Goal: Transaction & Acquisition: Download file/media

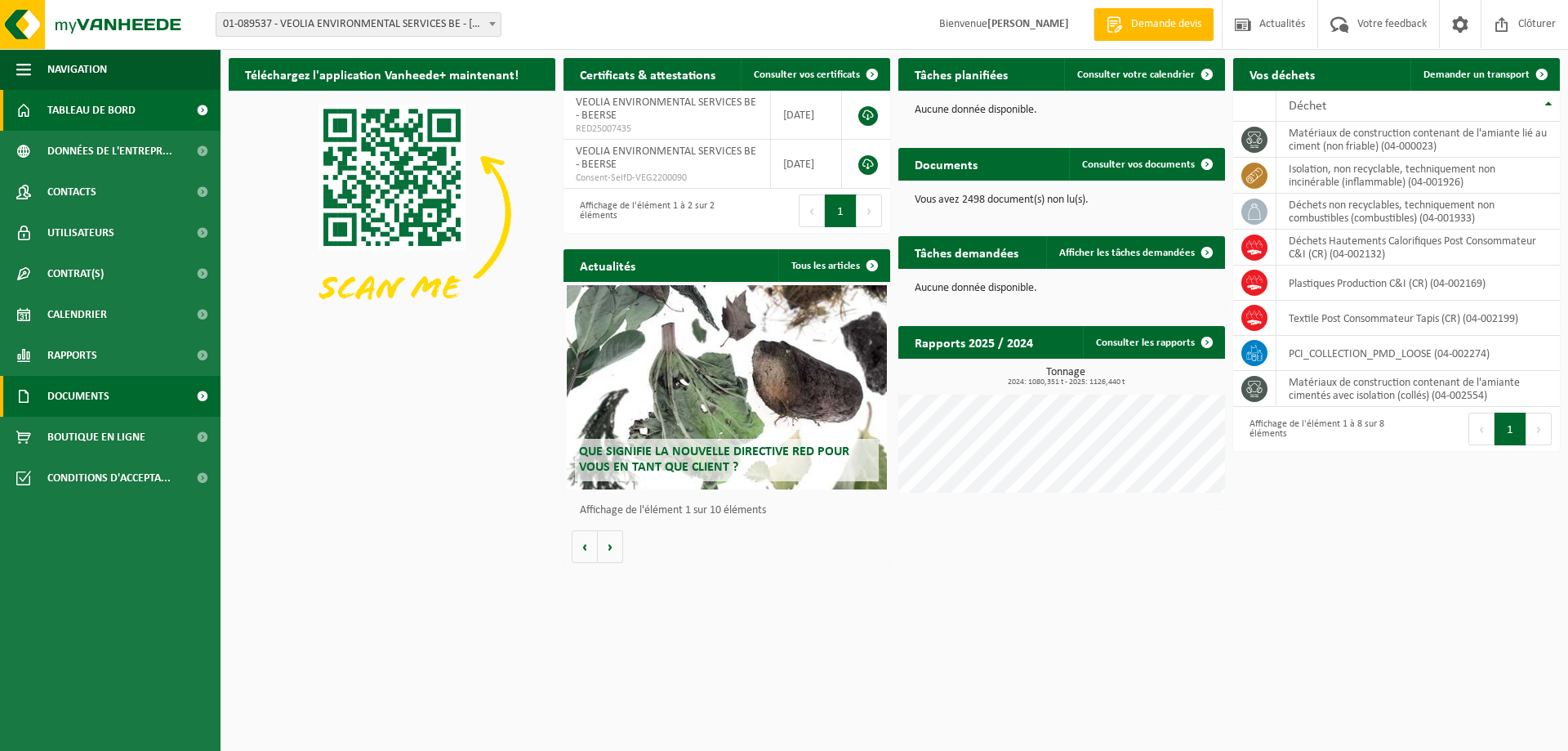
click at [87, 393] on span "Documents" at bounding box center [79, 396] width 62 height 41
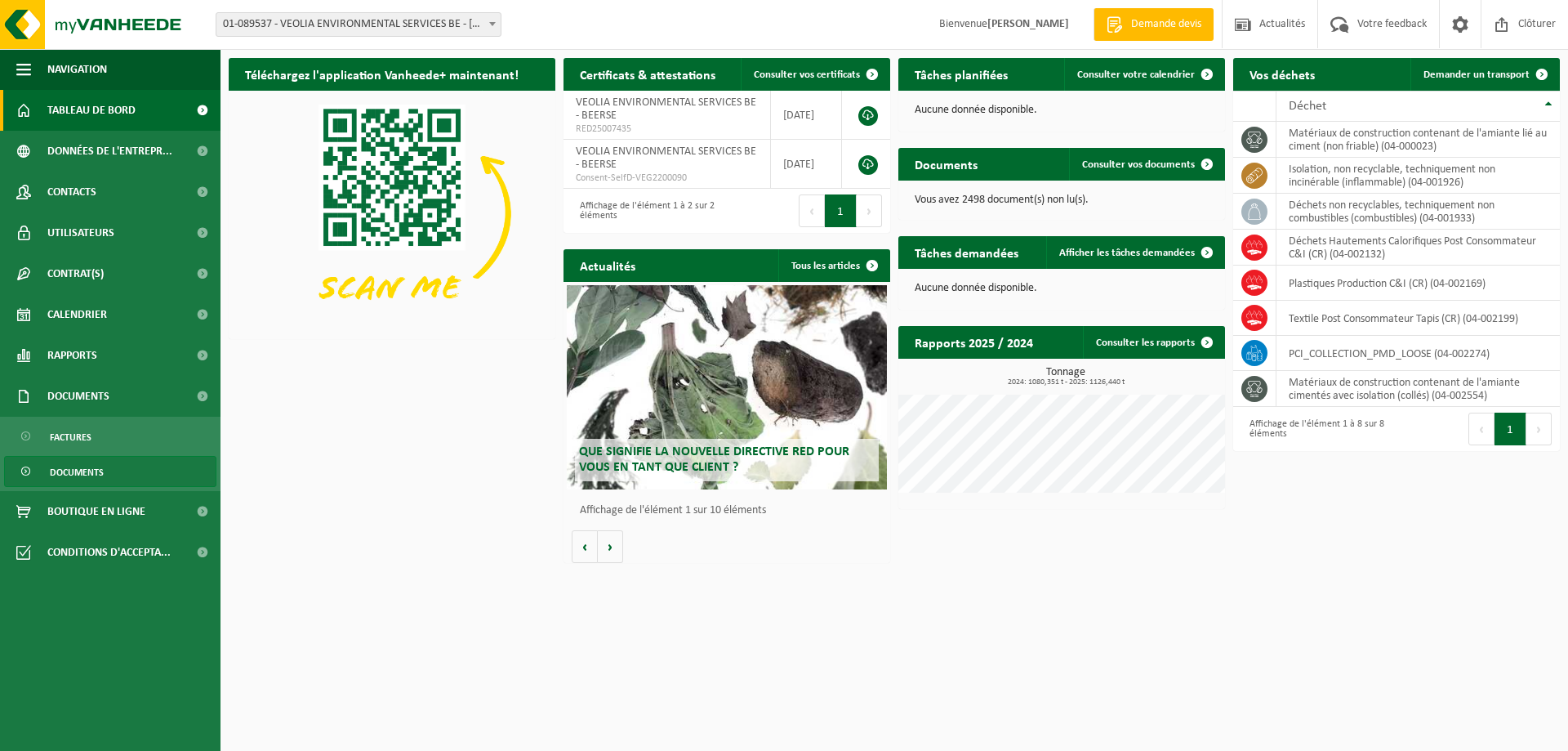
click at [130, 464] on link "Documents" at bounding box center [111, 471] width 212 height 31
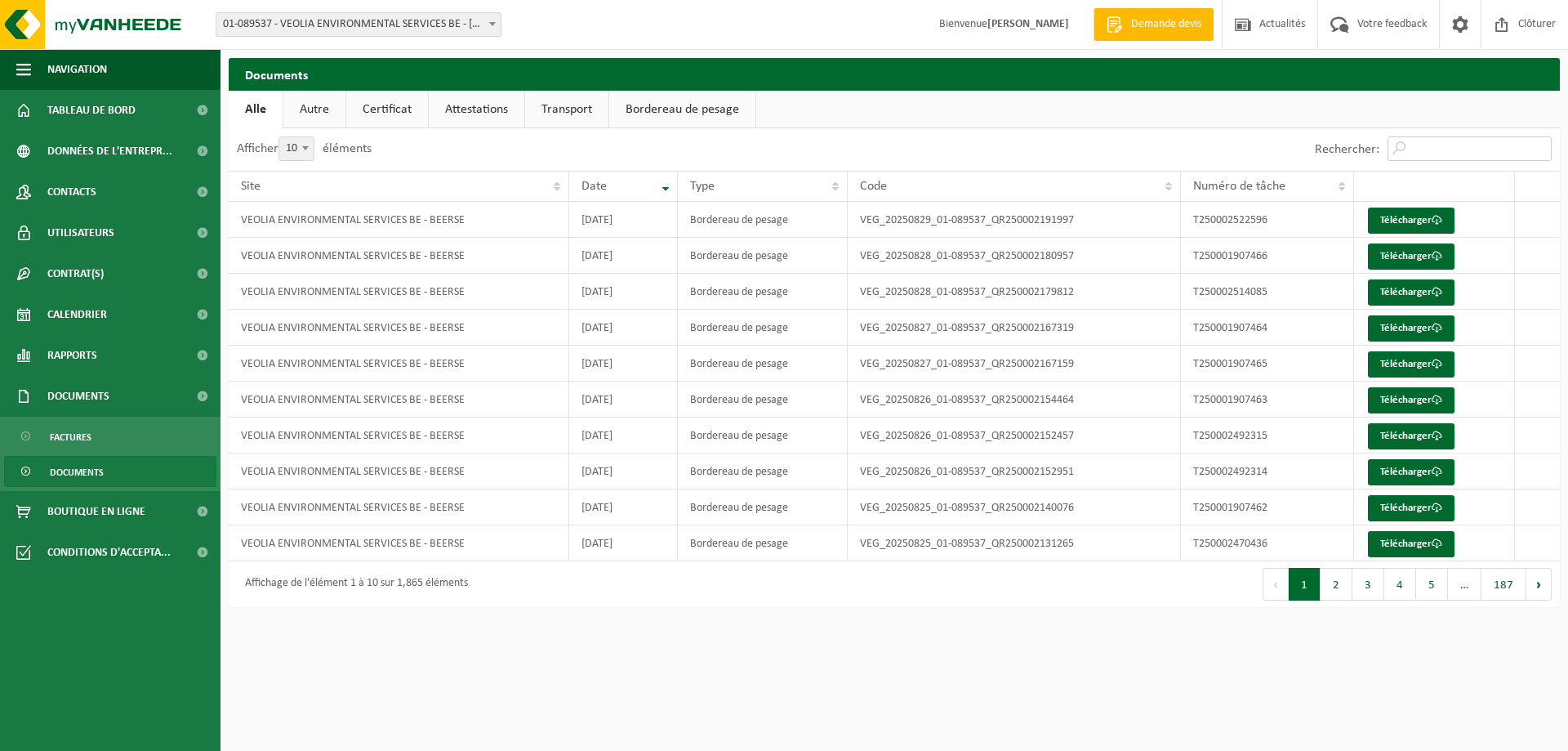
click at [1501, 152] on input "Rechercher:" at bounding box center [1470, 149] width 164 height 25
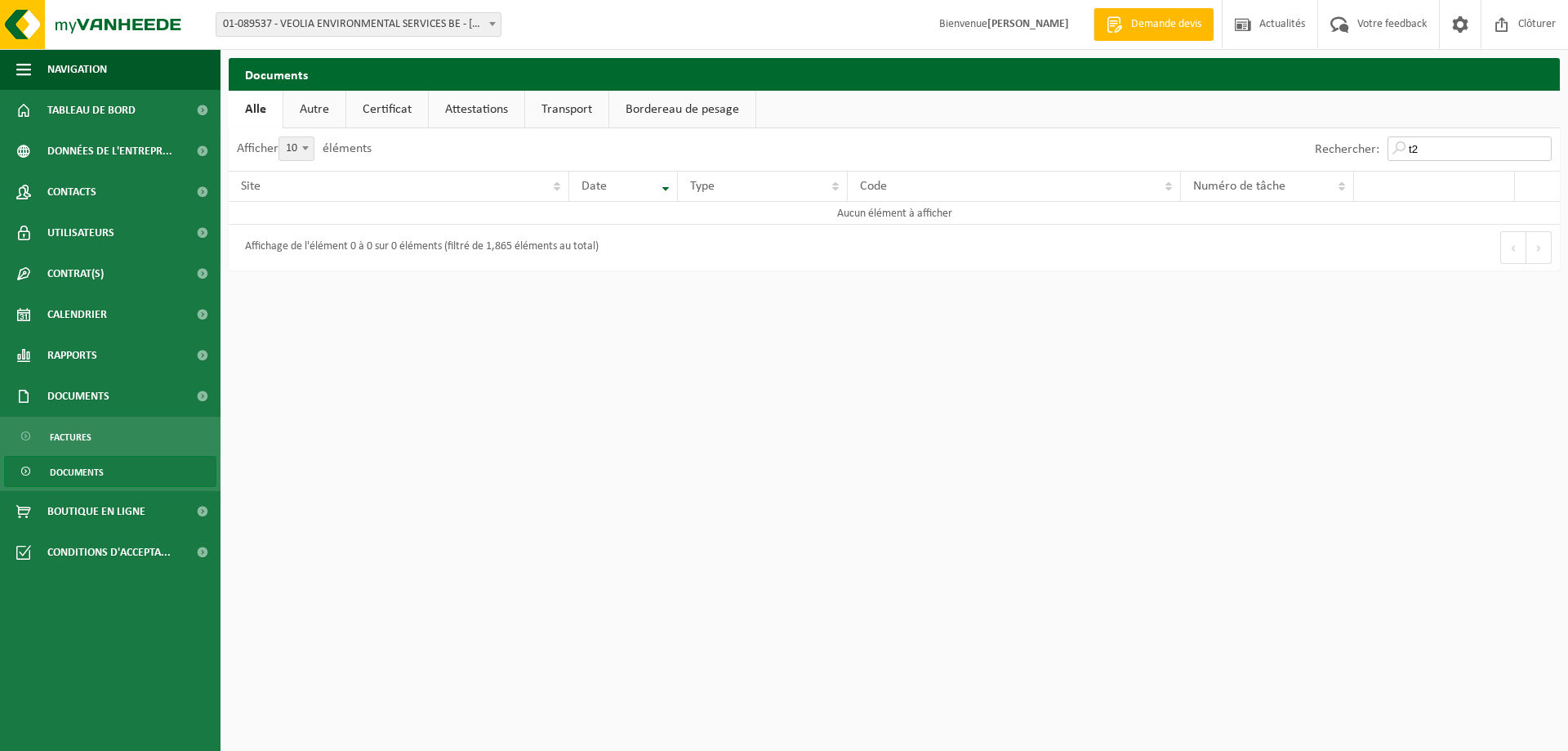
type input "t"
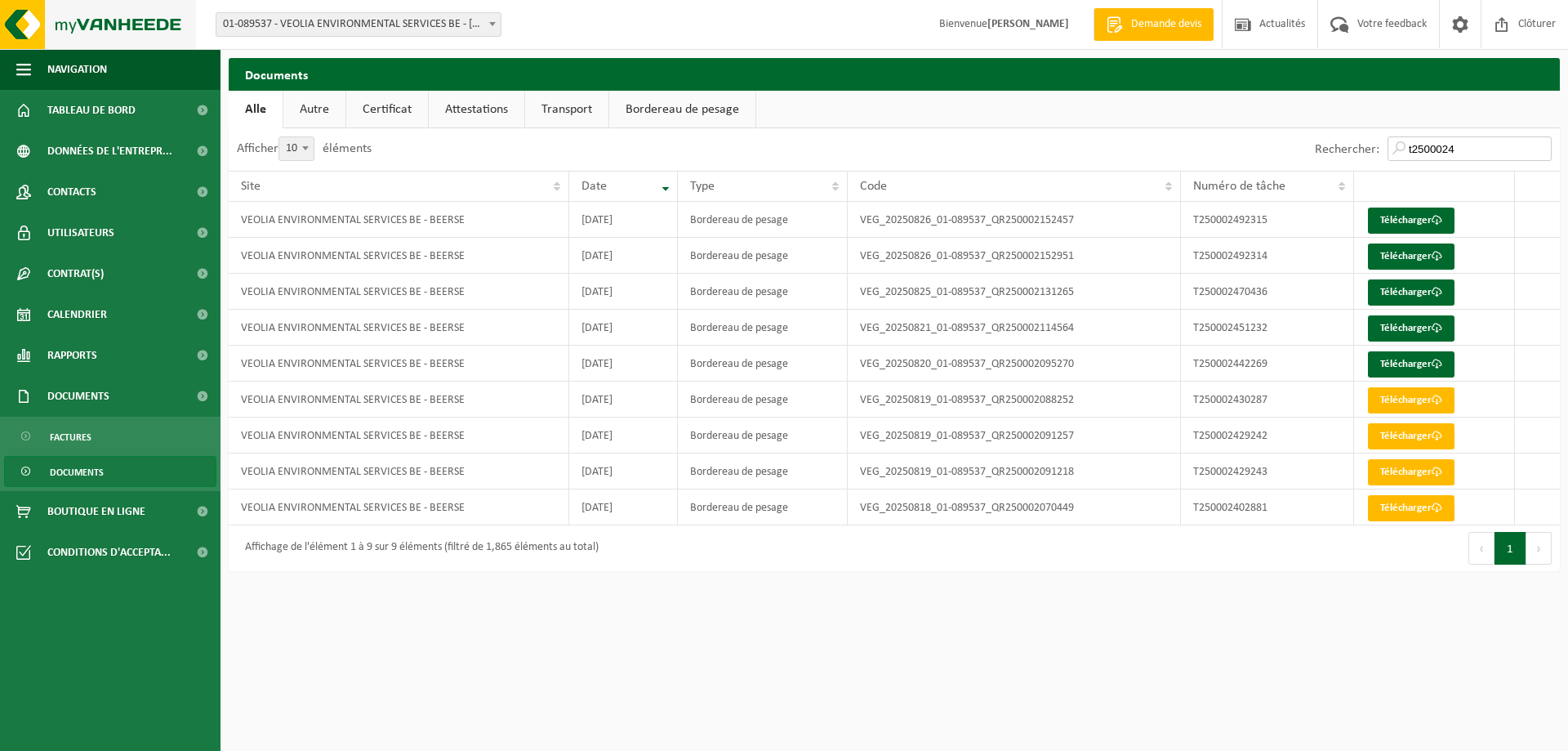
type input "t2500024"
click at [486, 14] on span at bounding box center [493, 24] width 16 height 21
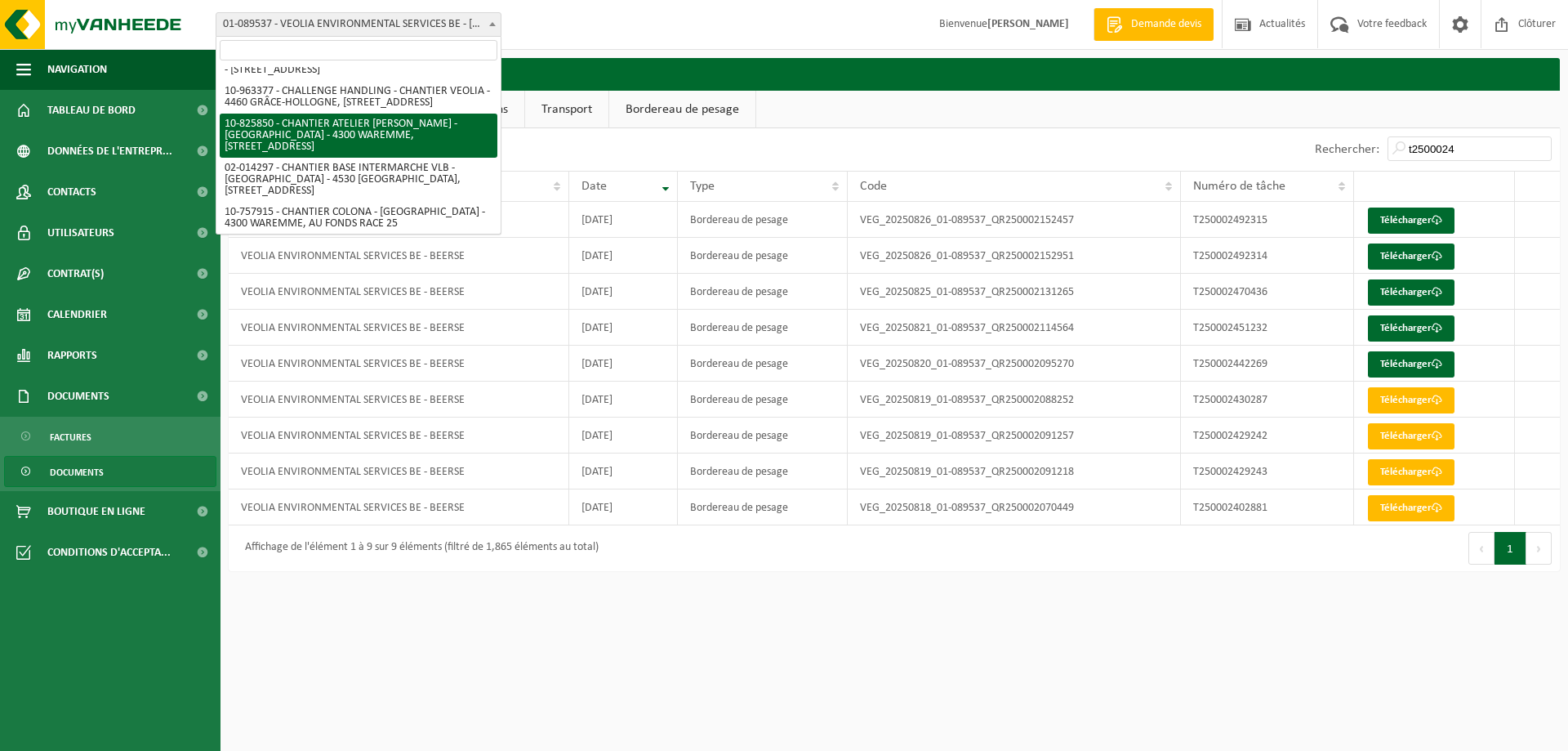
scroll to position [129, 0]
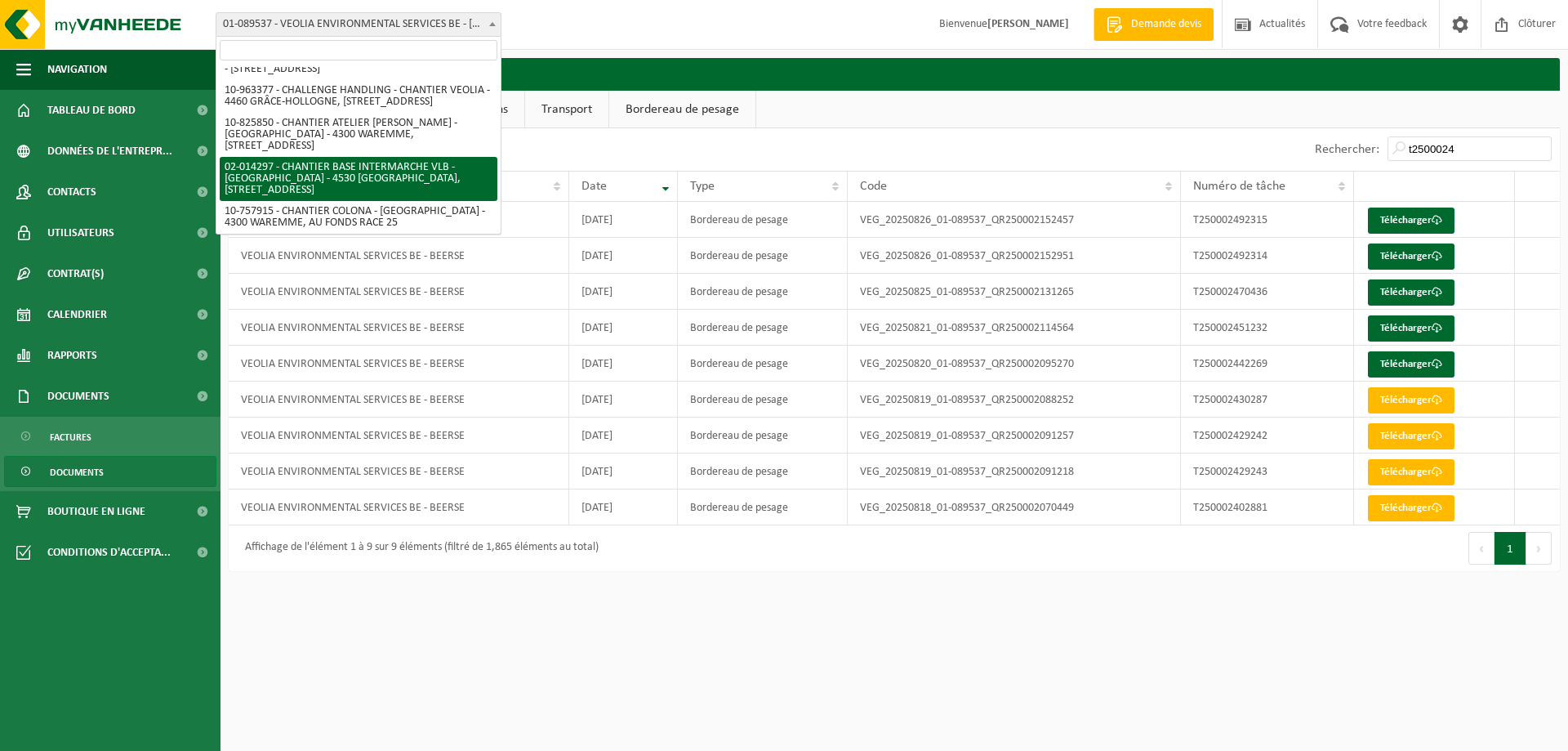
select select "30289"
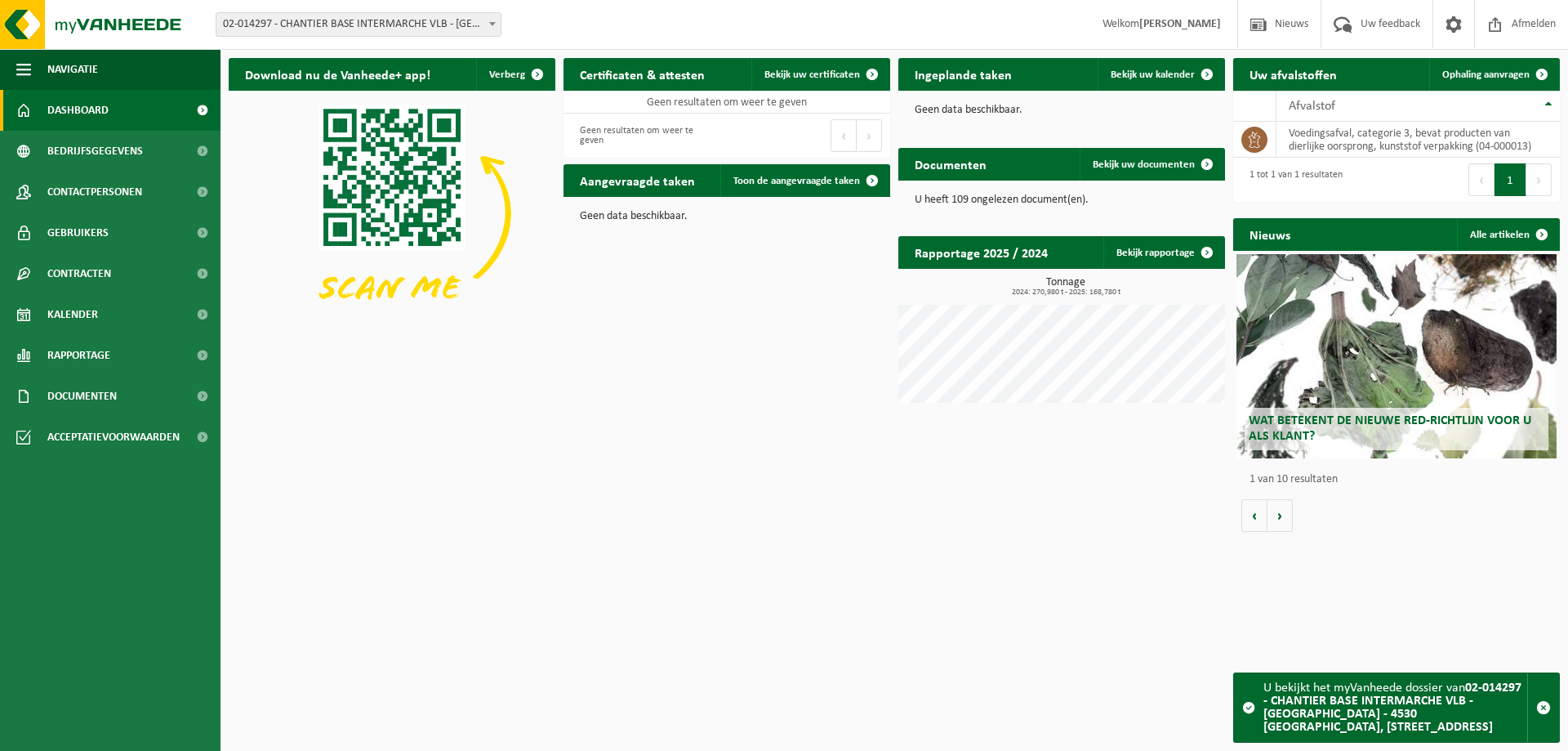
click at [1476, 580] on html "Vestiging: 01-089537 - VEOLIA ENVIRONMENTAL SERVICES BE - 2340 BEERSE, STEENBAK…" at bounding box center [784, 375] width 1568 height 751
click at [470, 25] on span "02-014297 - CHANTIER BASE INTERMARCHE VLB - [GEOGRAPHIC_DATA] - 4530 [GEOGRAPHI…" at bounding box center [358, 25] width 284 height 23
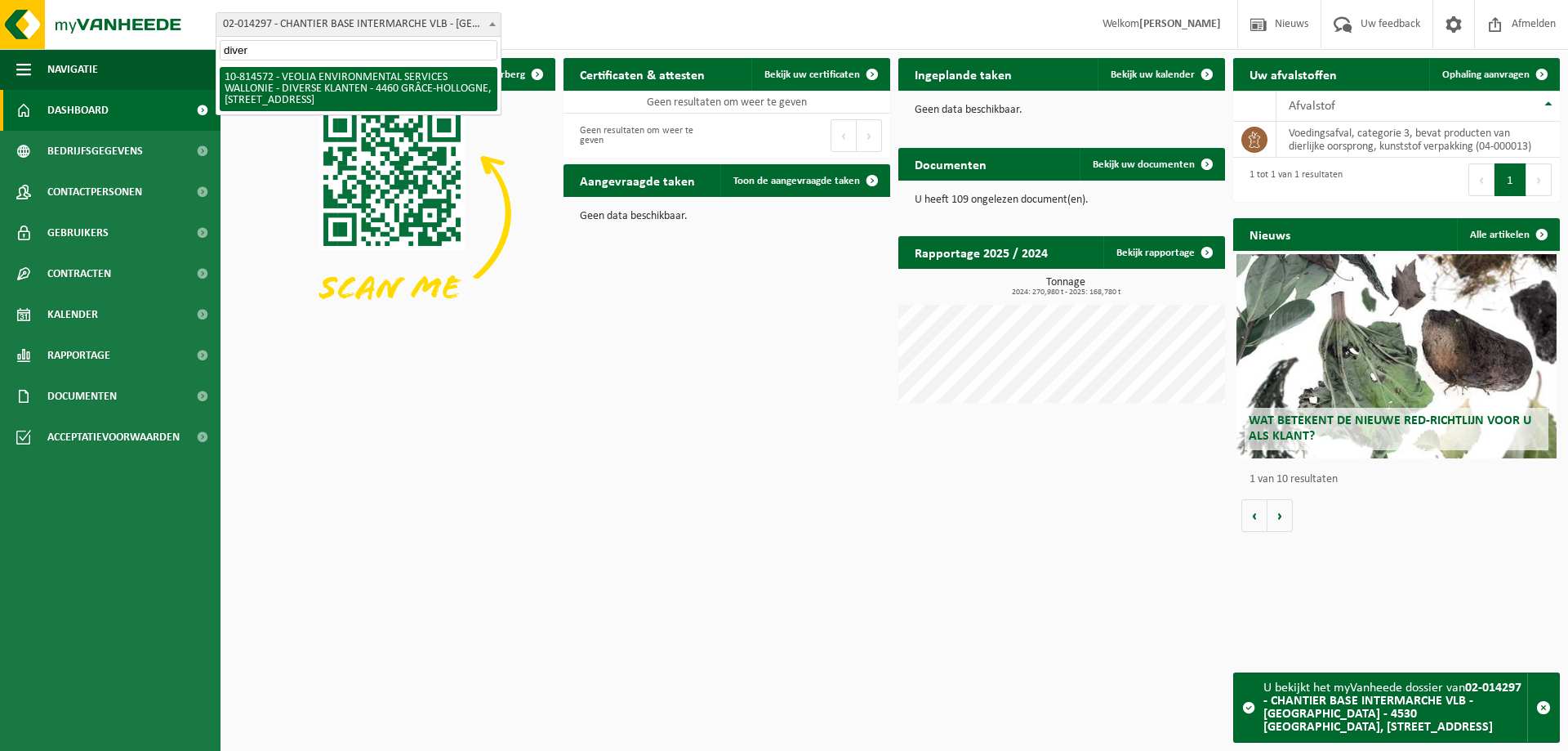
type input "diver"
select select "37628"
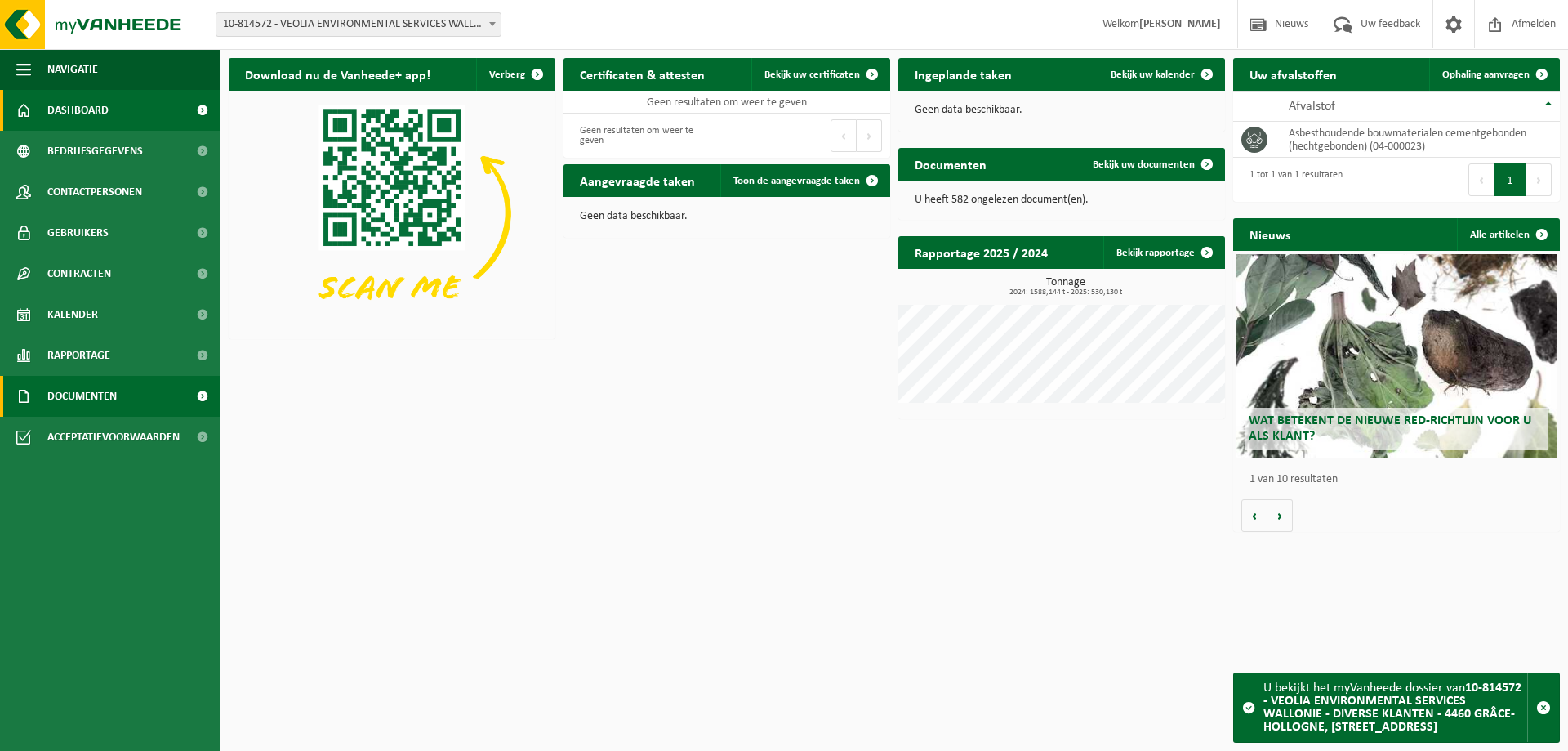
click at [91, 400] on span "Documenten" at bounding box center [82, 396] width 70 height 41
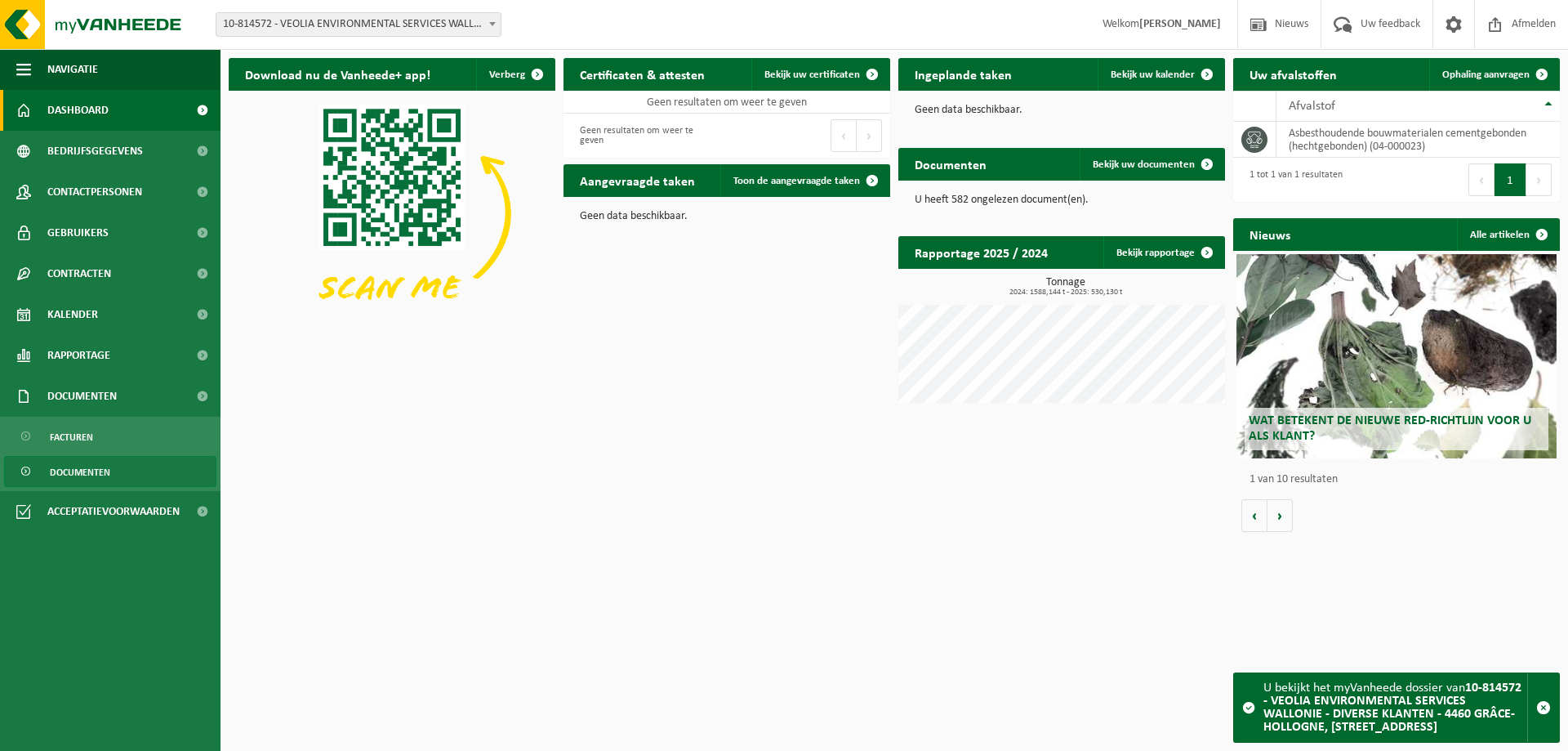
click at [136, 472] on link "Documenten" at bounding box center [111, 471] width 212 height 31
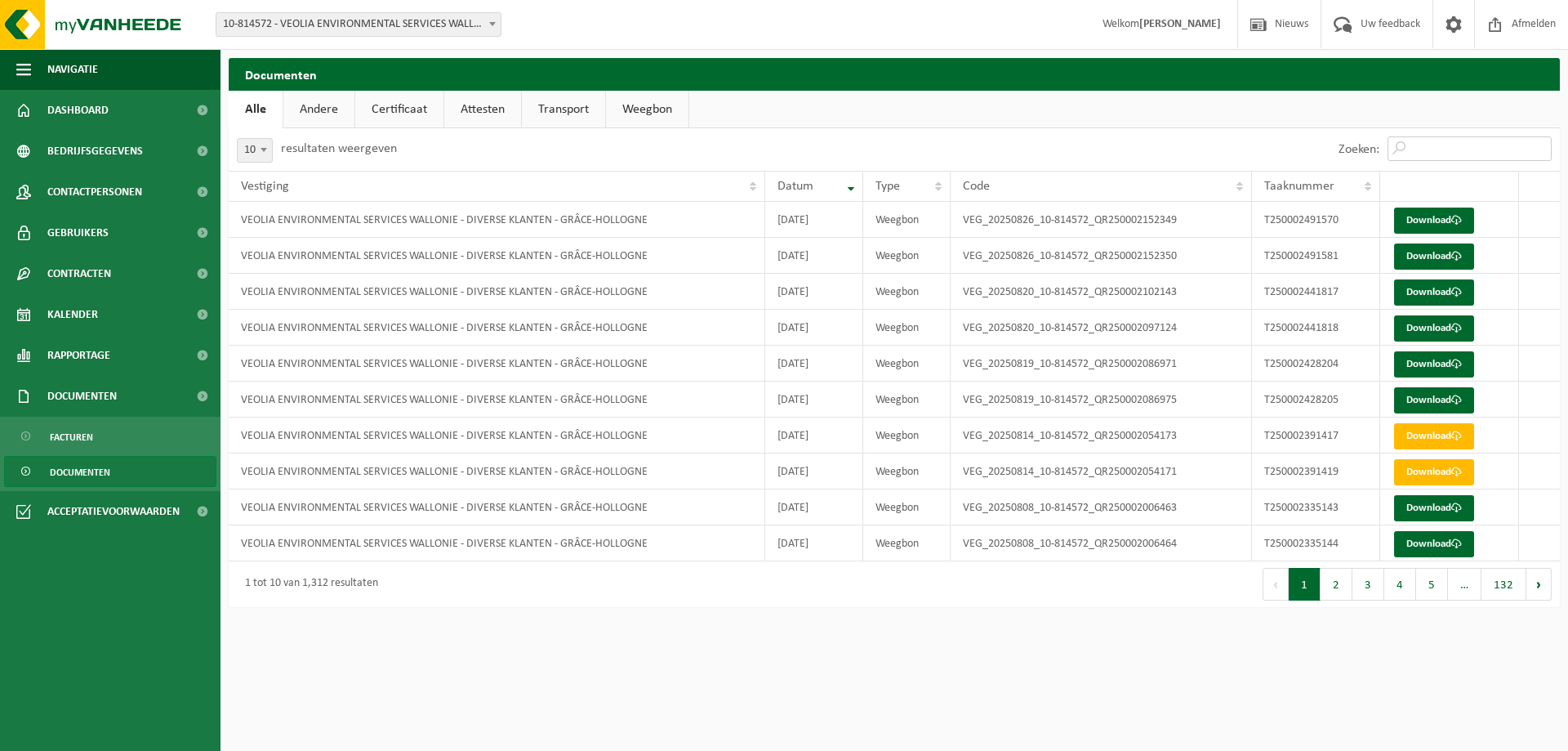
click at [1492, 144] on input "Zoeken:" at bounding box center [1470, 149] width 164 height 25
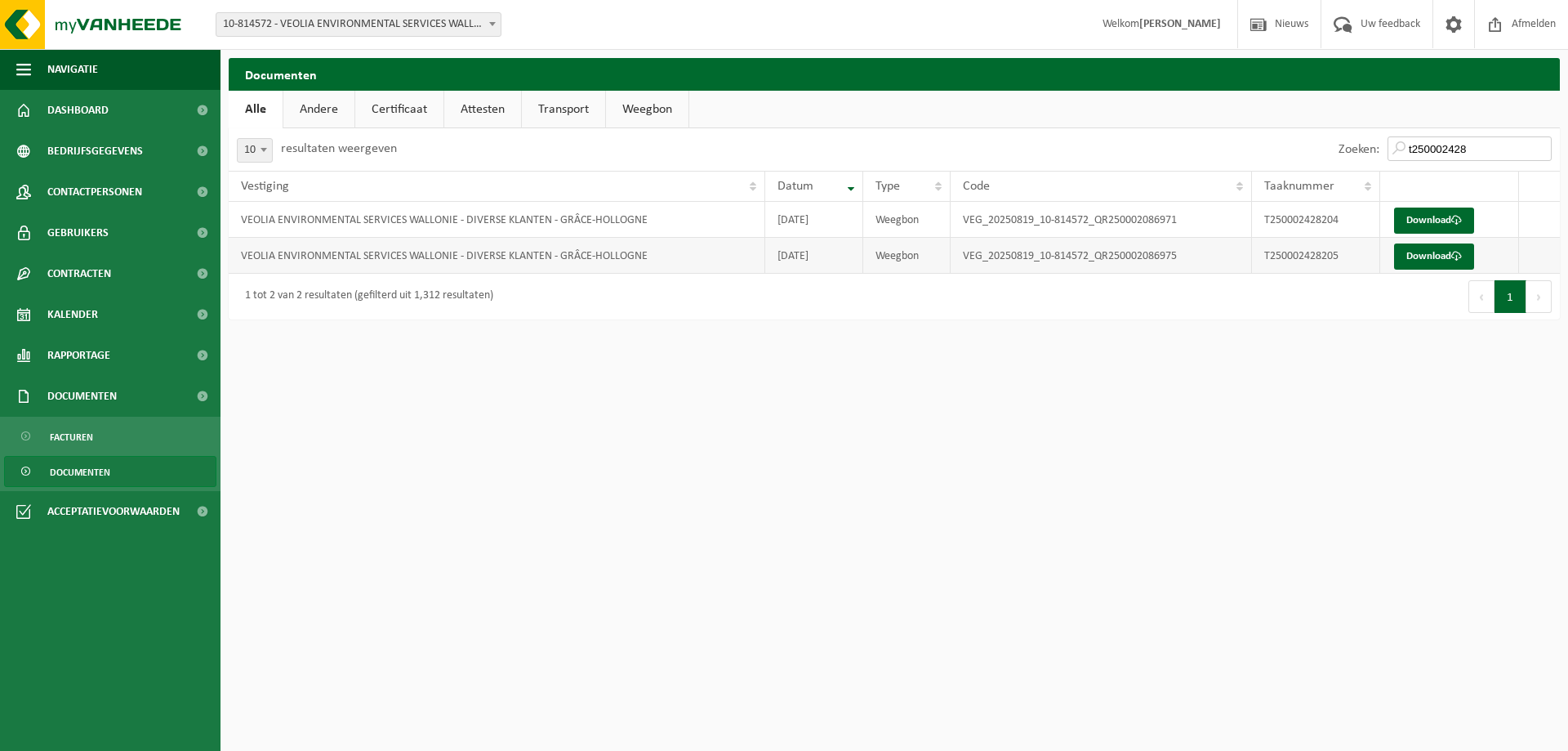
type input "t250002428"
click at [1311, 264] on td "T250002428205" at bounding box center [1316, 256] width 128 height 36
click at [1426, 257] on link "Download" at bounding box center [1434, 257] width 80 height 27
click at [1425, 225] on link "Download" at bounding box center [1434, 221] width 80 height 27
